Goal: Task Accomplishment & Management: Manage account settings

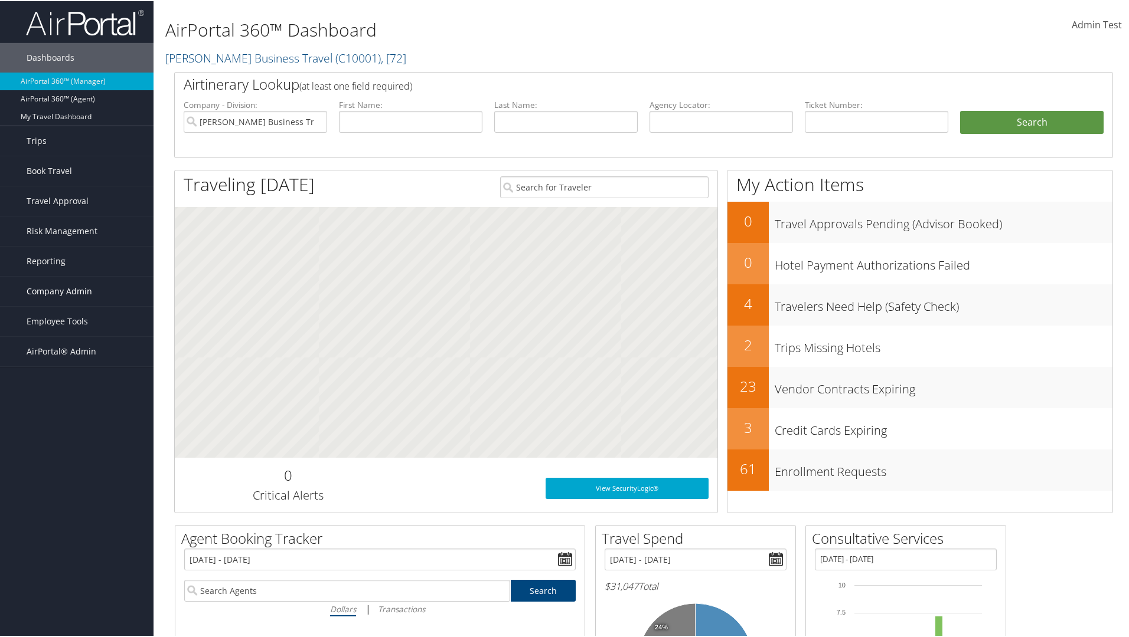
click at [77, 290] on span "Company Admin" at bounding box center [60, 291] width 66 height 30
click at [77, 571] on link "Consultative Services" at bounding box center [76, 580] width 153 height 18
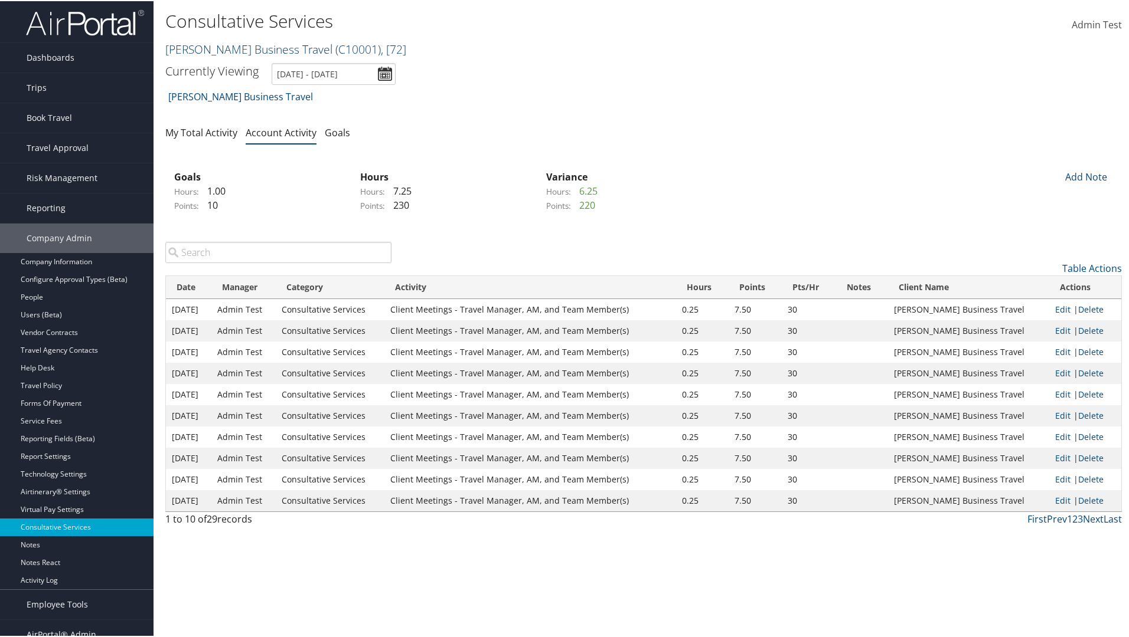
click at [245, 48] on link "[PERSON_NAME] Business Travel ( C10001 ) , [ 72 ]" at bounding box center [285, 48] width 241 height 16
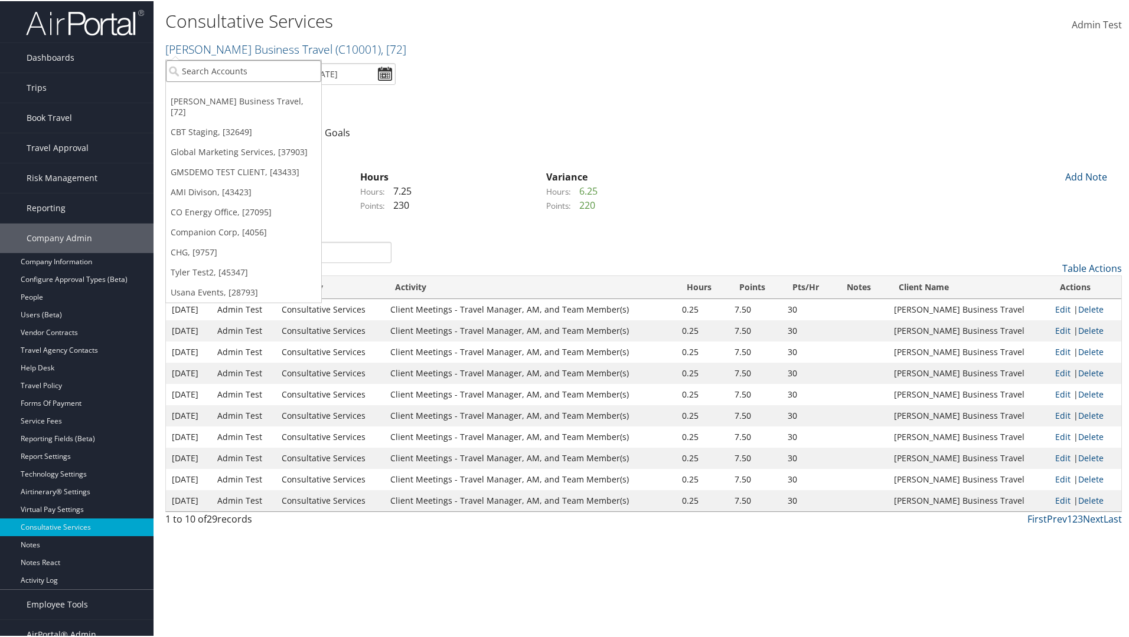
click at [243, 70] on input "search" at bounding box center [243, 70] width 155 height 22
type input "CBTSTG"
click at [243, 91] on div "CBT Staging (CBTSTG), [32649]" at bounding box center [244, 91] width 170 height 11
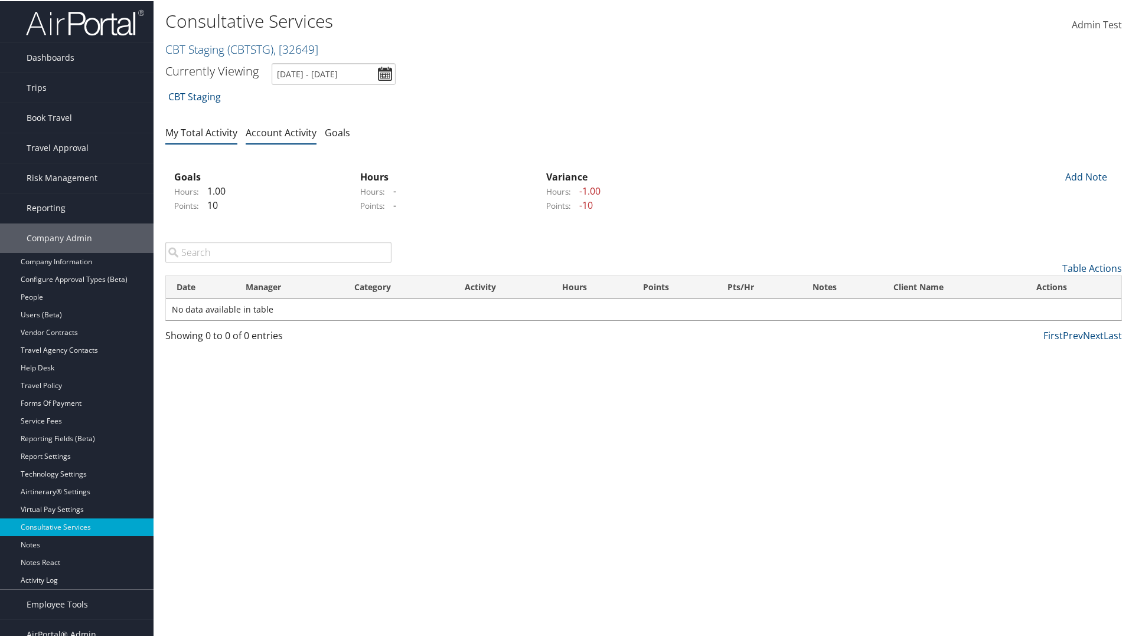
click at [201, 131] on link "My Total Activity" at bounding box center [201, 131] width 72 height 13
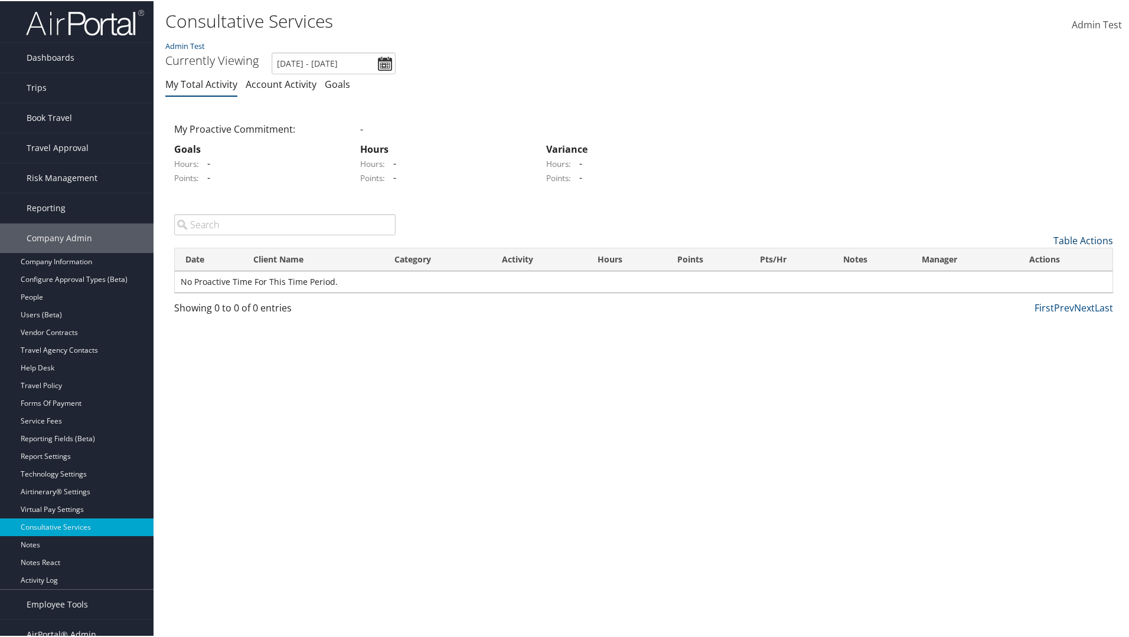
click at [1078, 239] on link "Table Actions" at bounding box center [1083, 239] width 60 height 13
select select "1"
select select "227-1"
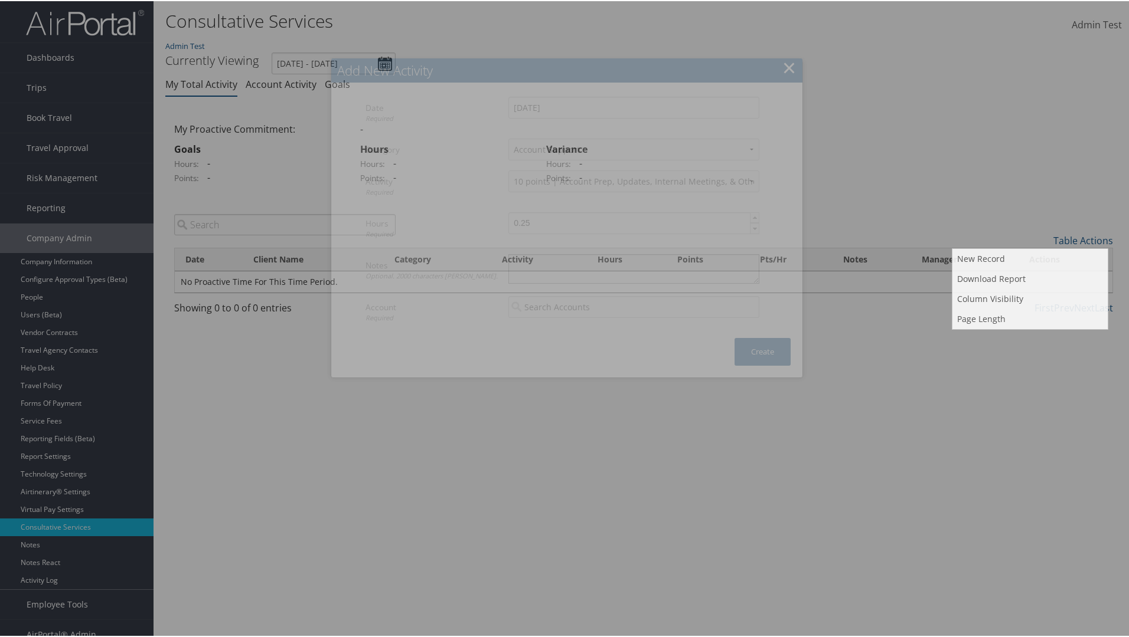
click at [631, 253] on textarea "Notes Optional. 2000 characters max." at bounding box center [633, 268] width 251 height 30
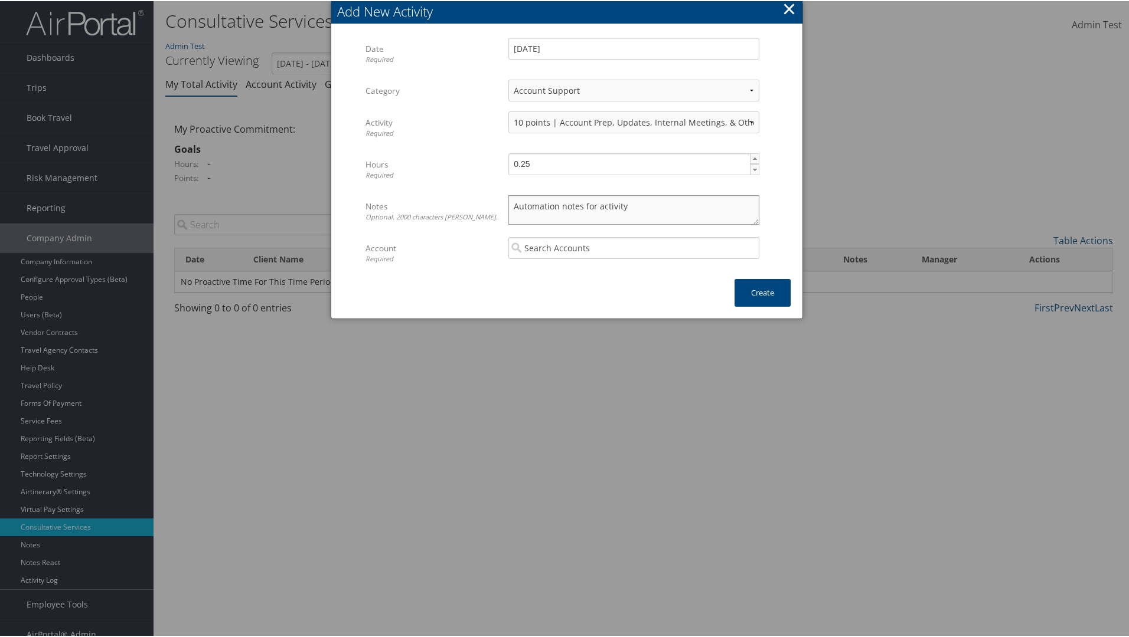
type textarea "Automation notes for activity"
click at [631, 247] on input "search" at bounding box center [633, 247] width 251 height 22
type input "CBT Staging"
click at [760, 292] on button "Create" at bounding box center [762, 292] width 56 height 28
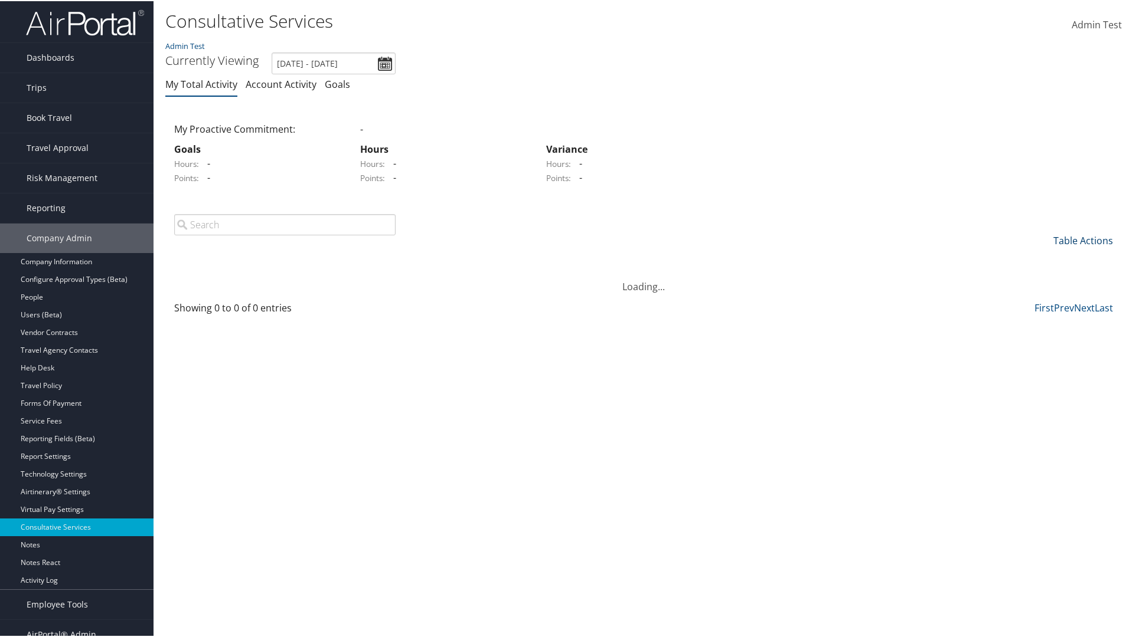
click at [1078, 233] on link "Table Actions" at bounding box center [1083, 239] width 60 height 13
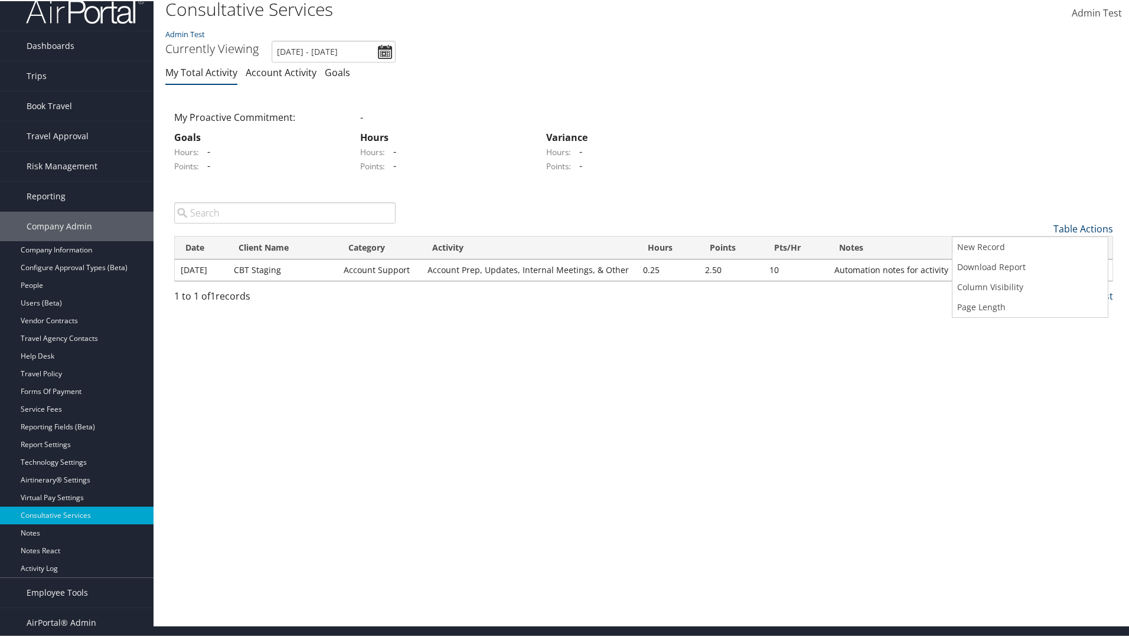
click at [1028, 266] on link "Download Report" at bounding box center [1029, 266] width 155 height 20
click at [1078, 227] on link "Table Actions" at bounding box center [1083, 227] width 60 height 13
click at [1028, 247] on link "Date" at bounding box center [1029, 247] width 155 height 20
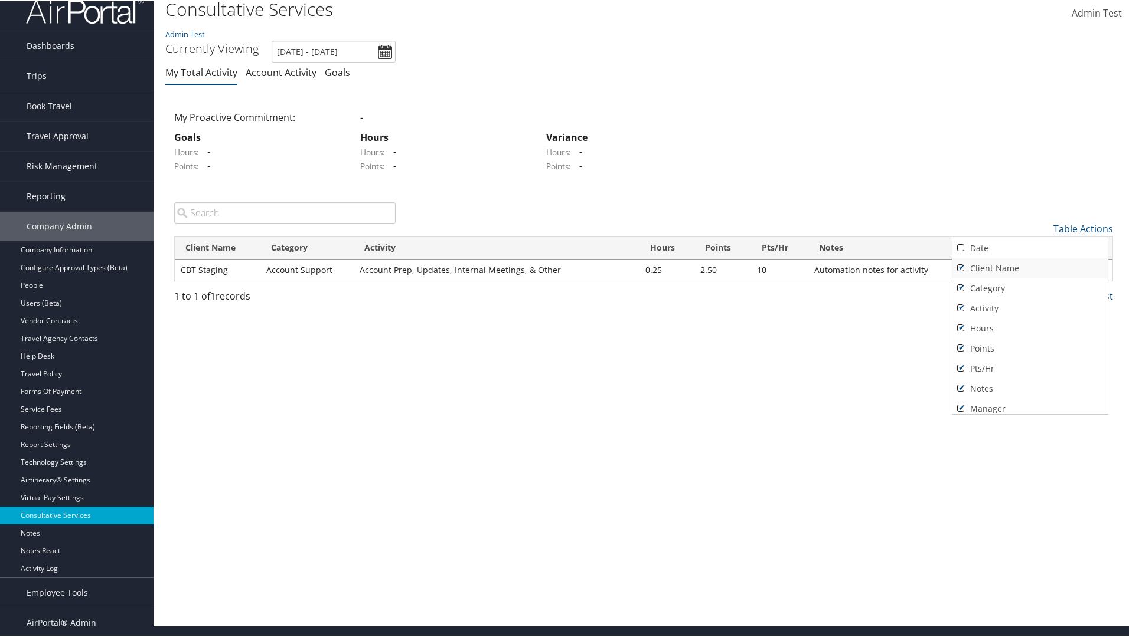
click at [1028, 267] on link "Client Name" at bounding box center [1029, 267] width 155 height 20
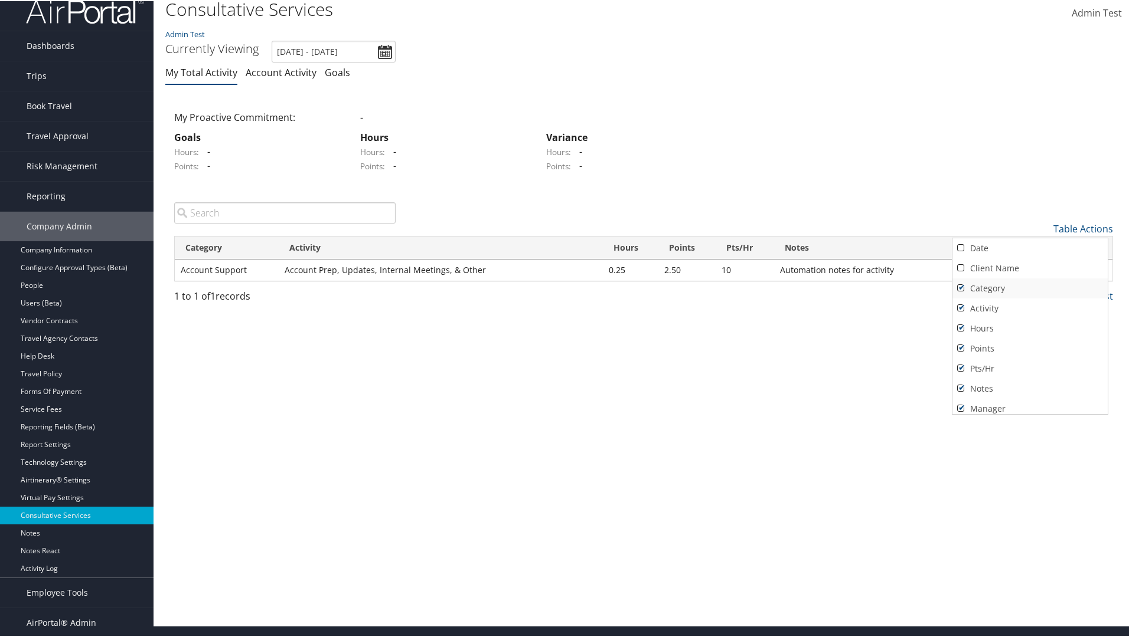
click at [1028, 287] on link "Category" at bounding box center [1029, 287] width 155 height 20
click at [1028, 307] on link "Activity" at bounding box center [1029, 307] width 155 height 20
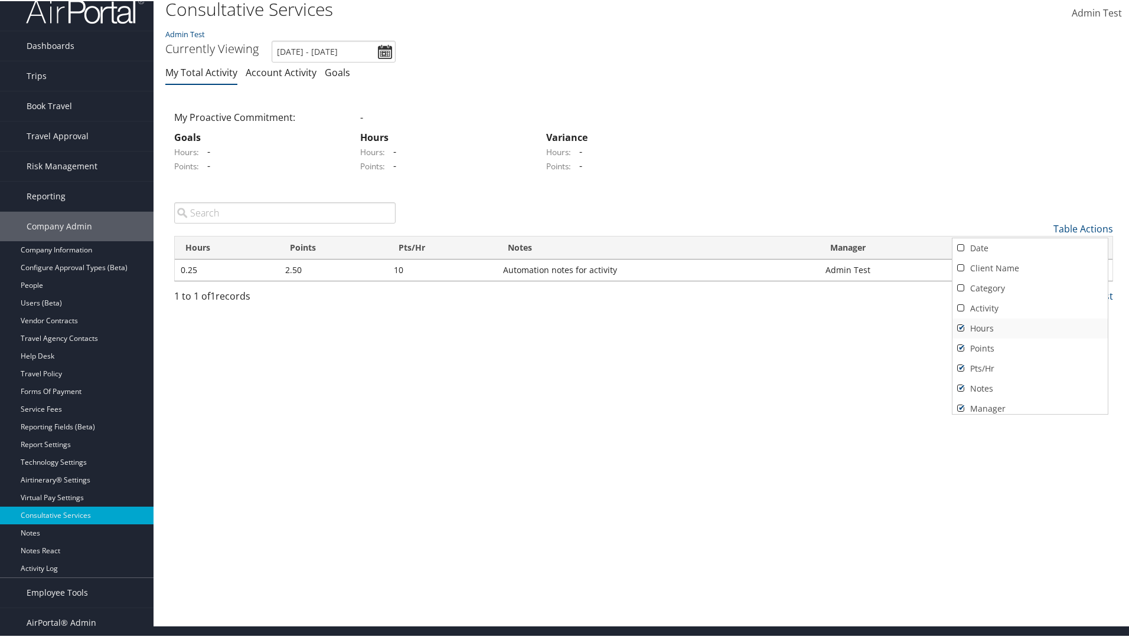
click at [1028, 327] on link "Hours" at bounding box center [1029, 328] width 155 height 20
click at [1028, 347] on link "Points" at bounding box center [1029, 348] width 155 height 20
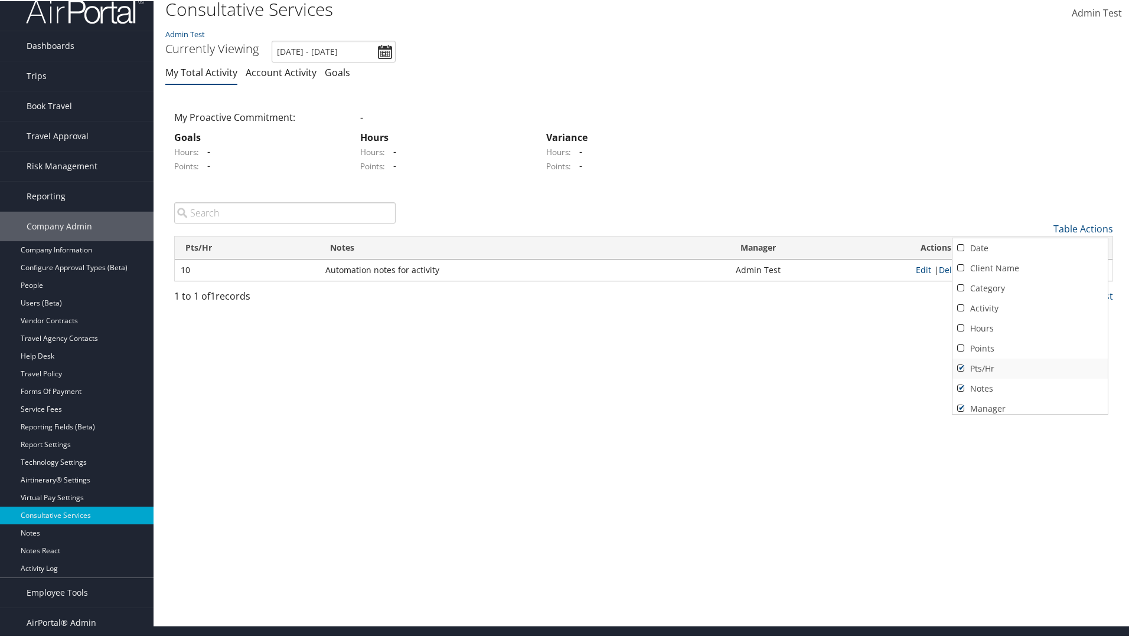
click at [1028, 367] on link "Pts/Hr" at bounding box center [1029, 368] width 155 height 20
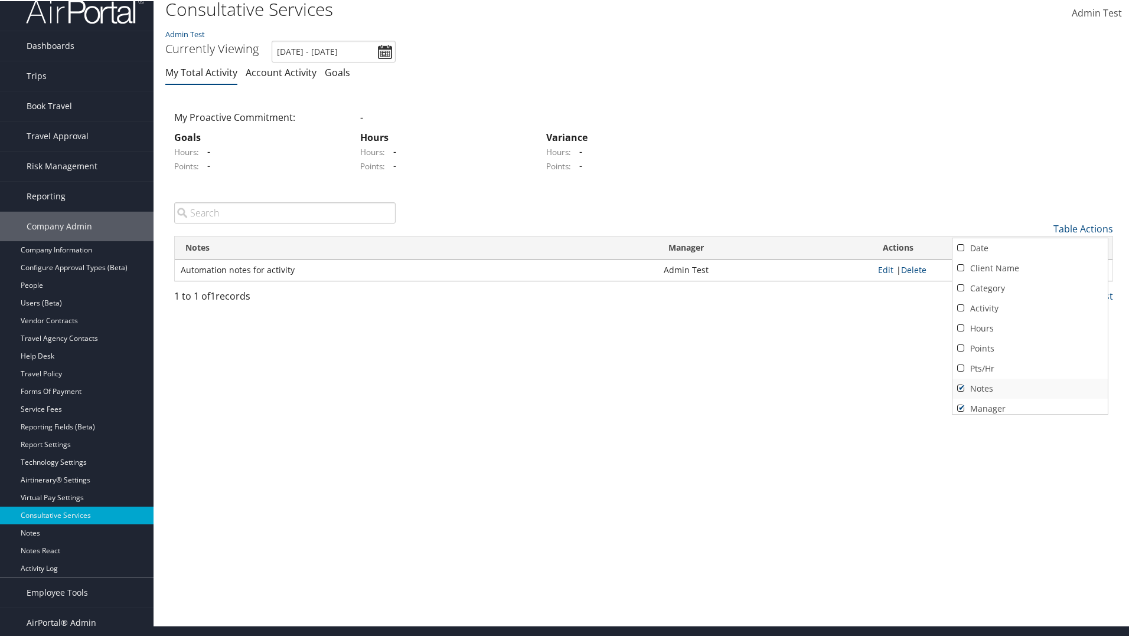
click at [1028, 387] on link "Notes" at bounding box center [1029, 388] width 155 height 20
click at [1028, 403] on link "Manager" at bounding box center [1029, 403] width 155 height 20
click at [564, 319] on div at bounding box center [566, 318] width 1133 height 637
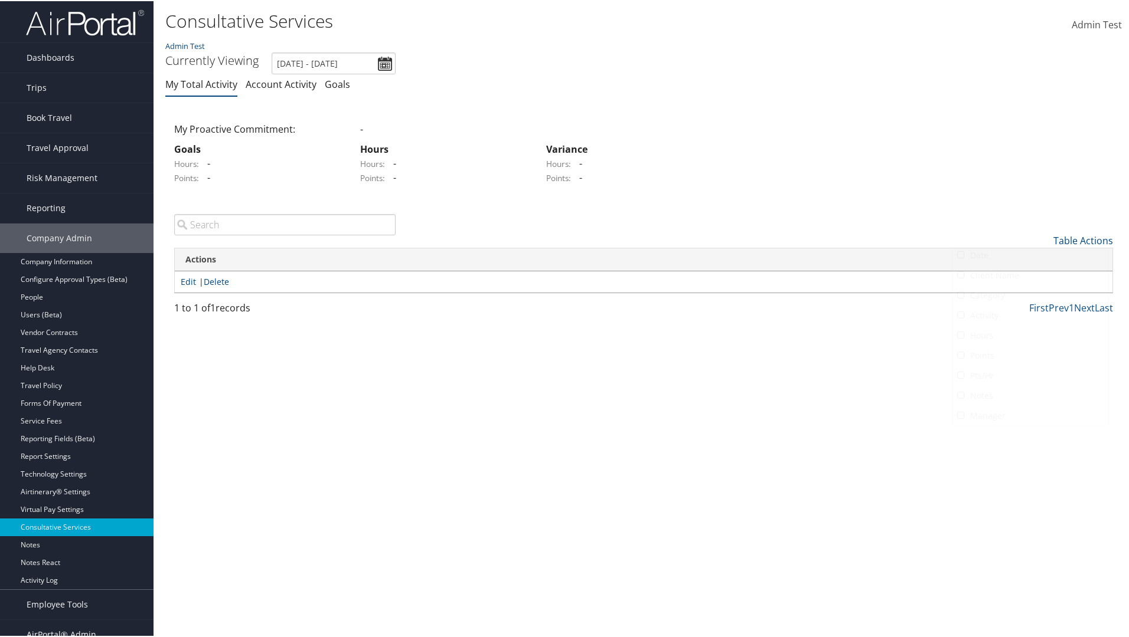
scroll to position [14, 0]
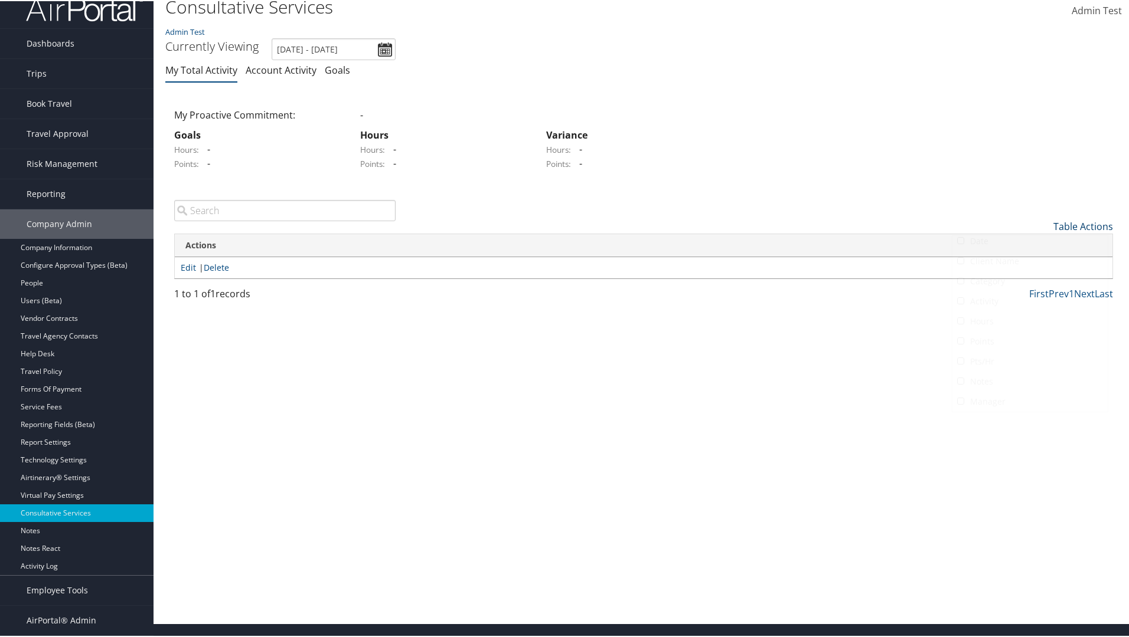
click at [1078, 225] on link "Table Actions" at bounding box center [1083, 225] width 60 height 13
click at [1028, 244] on link "Date" at bounding box center [1029, 245] width 155 height 20
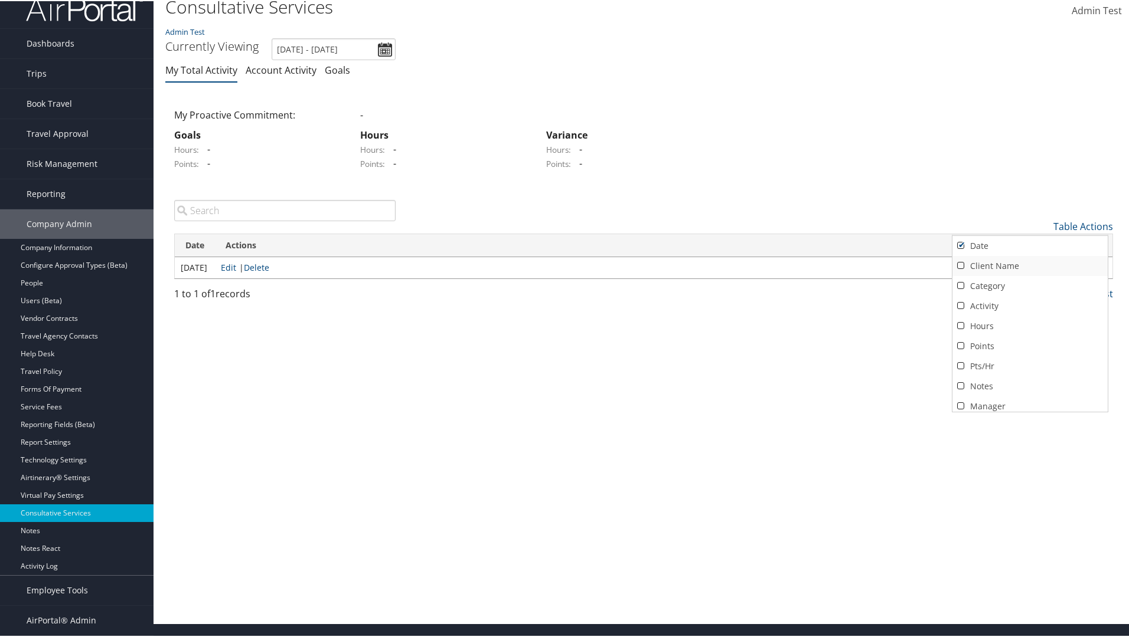
click at [1028, 264] on link "Client Name" at bounding box center [1029, 265] width 155 height 20
click at [1028, 285] on link "Category" at bounding box center [1029, 285] width 155 height 20
click at [1028, 305] on link "Activity" at bounding box center [1029, 305] width 155 height 20
click at [1028, 325] on link "Hours" at bounding box center [1029, 325] width 155 height 20
click at [1028, 345] on link "Points" at bounding box center [1029, 345] width 155 height 20
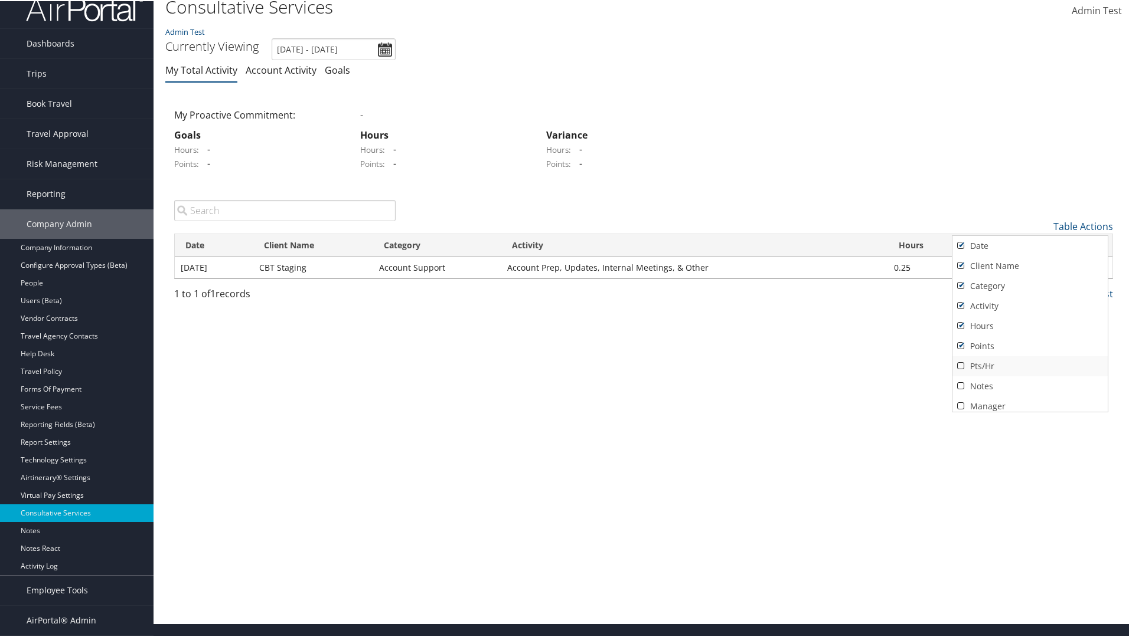
click at [1028, 365] on link "Pts/Hr" at bounding box center [1029, 365] width 155 height 20
click at [1028, 385] on link "Notes" at bounding box center [1029, 385] width 155 height 20
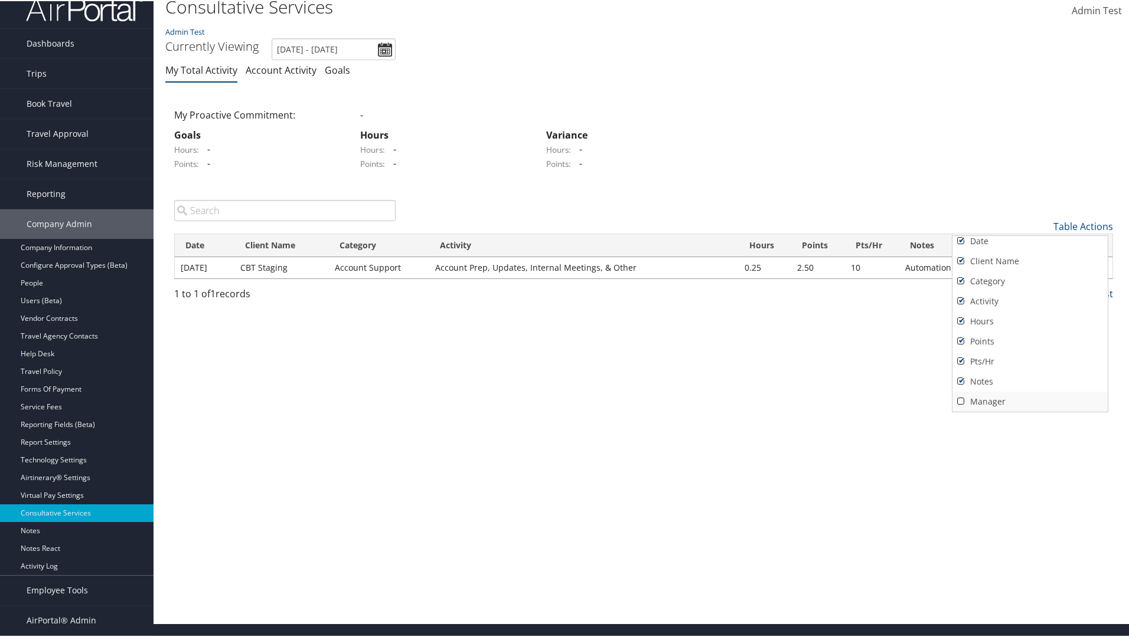
click at [1028, 400] on link "Manager" at bounding box center [1029, 401] width 155 height 20
click at [564, 319] on div at bounding box center [566, 318] width 1133 height 637
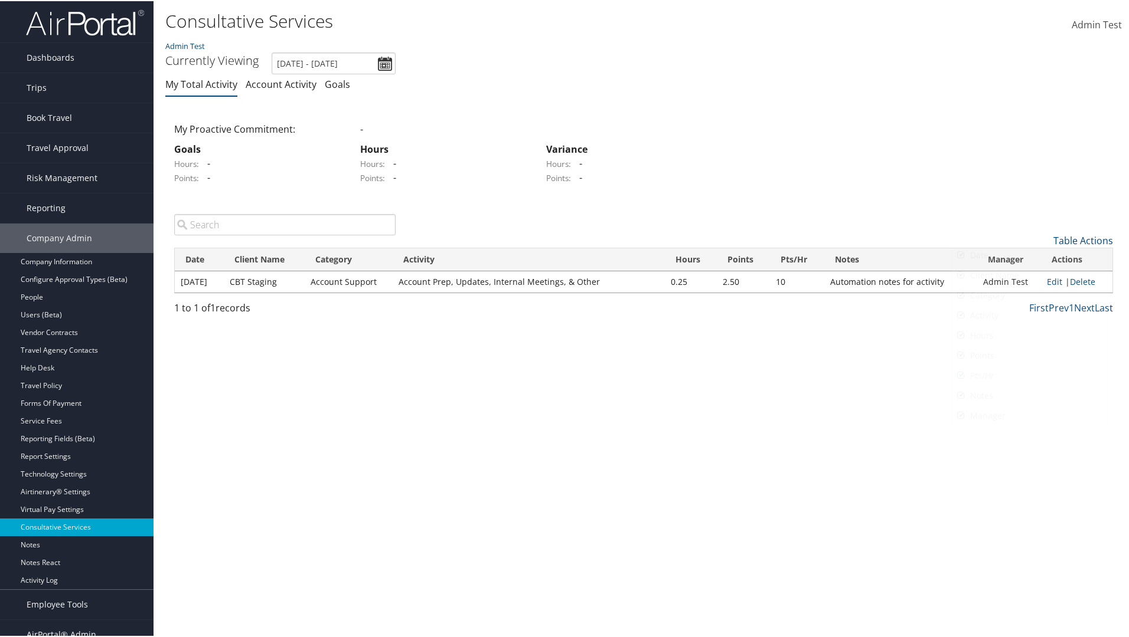
scroll to position [14, 0]
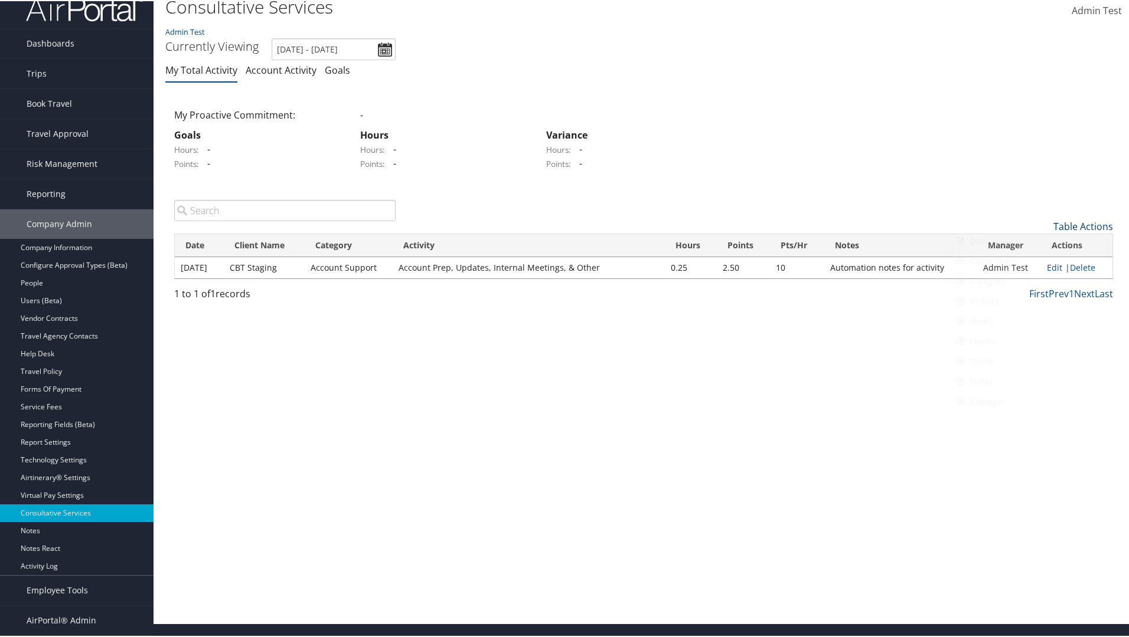
click at [1078, 225] on link "Table Actions" at bounding box center [1083, 225] width 60 height 13
click at [1008, 266] on link "25" at bounding box center [1029, 265] width 155 height 20
click at [1028, 285] on link "50" at bounding box center [1029, 285] width 155 height 20
click at [1078, 225] on link "Table Actions" at bounding box center [1083, 225] width 60 height 13
click at [1028, 305] on link "100" at bounding box center [1029, 305] width 155 height 20
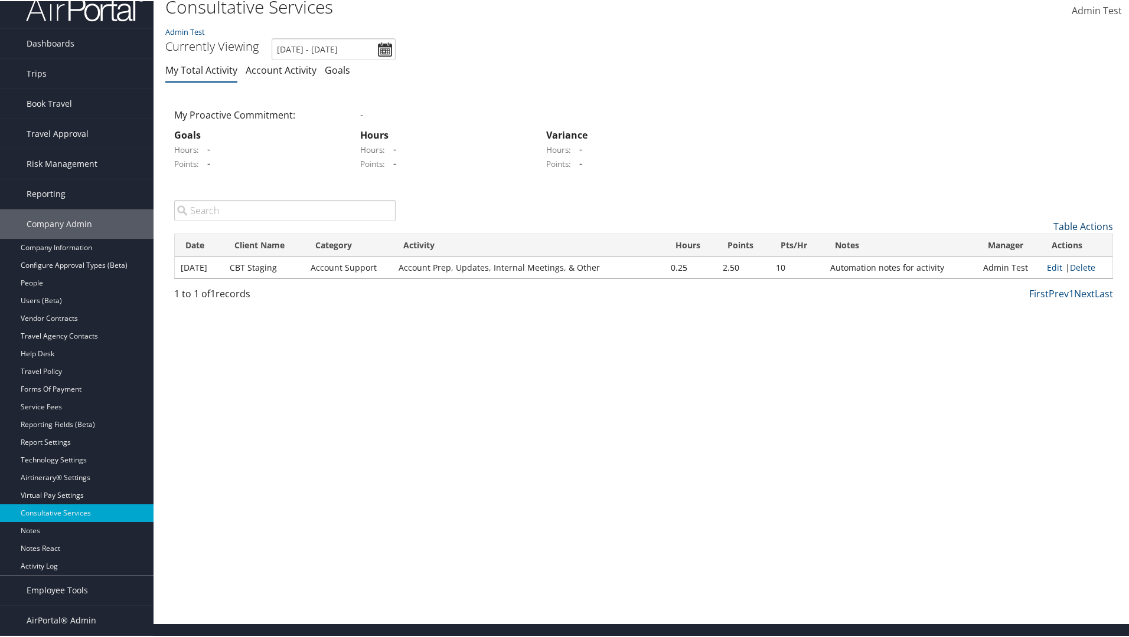
click at [1078, 225] on link "Table Actions" at bounding box center [1083, 225] width 60 height 13
click at [1028, 264] on link "25" at bounding box center [1029, 265] width 155 height 20
click at [1078, 266] on link "Delete" at bounding box center [1082, 266] width 25 height 11
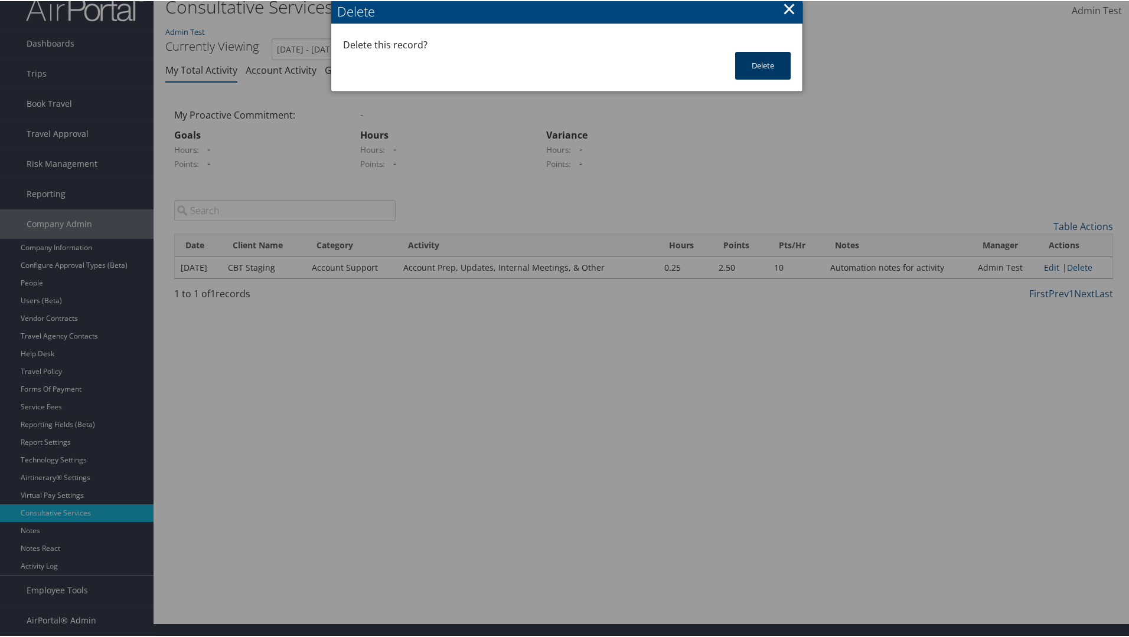
click at [760, 64] on button "Delete" at bounding box center [762, 65] width 55 height 28
